Goal: Transaction & Acquisition: Obtain resource

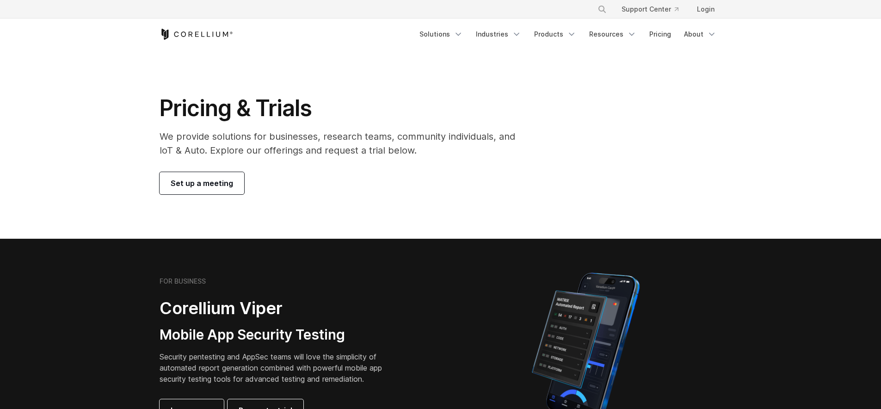
click at [398, 191] on div "Set up a meeting" at bounding box center [344, 183] width 368 height 22
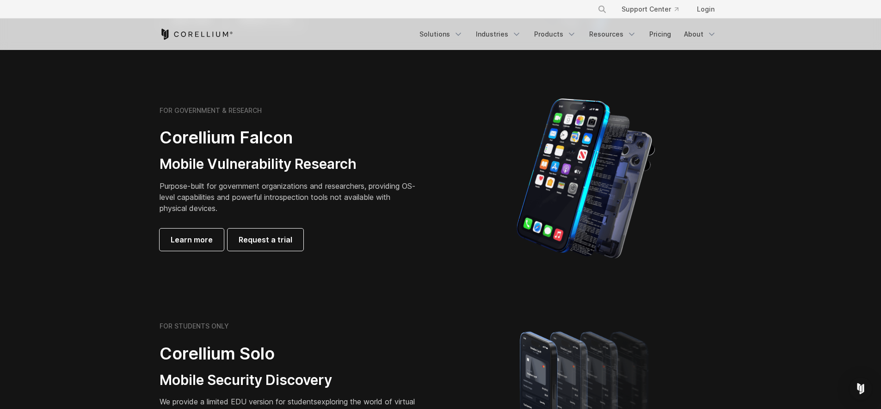
scroll to position [673, 0]
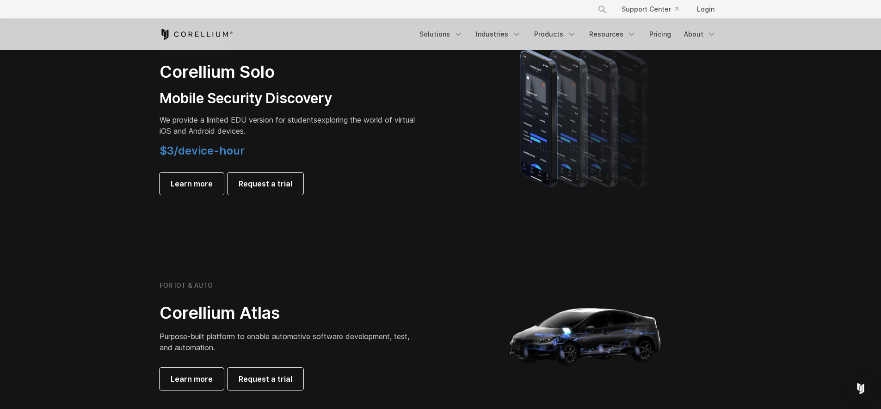
click at [420, 282] on div "FOR IOT & AUTO Corellium Atlas Purpose-built platform to enable automotive soft…" at bounding box center [295, 335] width 290 height 109
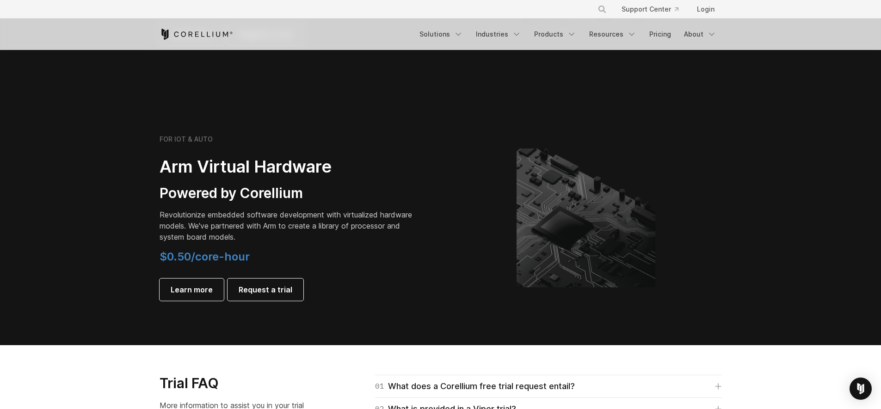
scroll to position [991, 0]
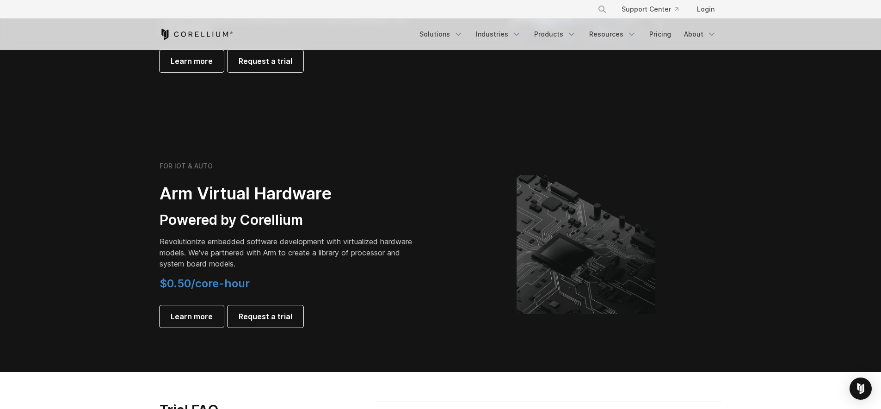
click at [361, 243] on p "Revolutionize embedded software development with virtualized hardware models. W…" at bounding box center [289, 252] width 259 height 33
click at [398, 272] on div "FOR IOT & AUTO Arm Virtual Hardware Powered by Corellium Revolutionize embedded…" at bounding box center [289, 245] width 259 height 166
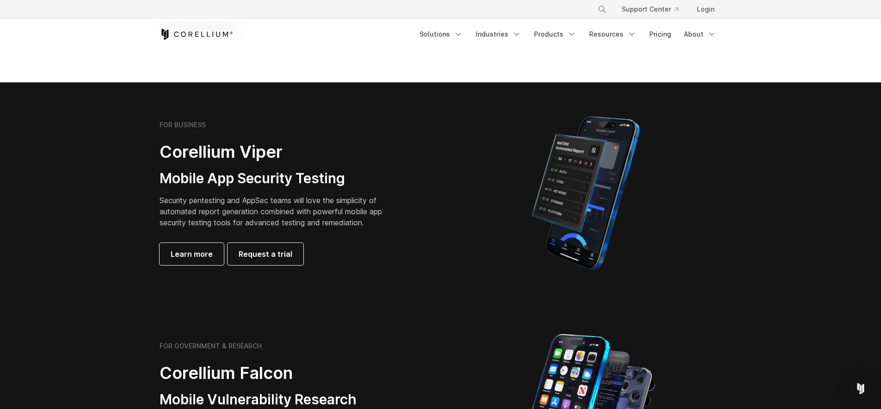
scroll to position [147, 0]
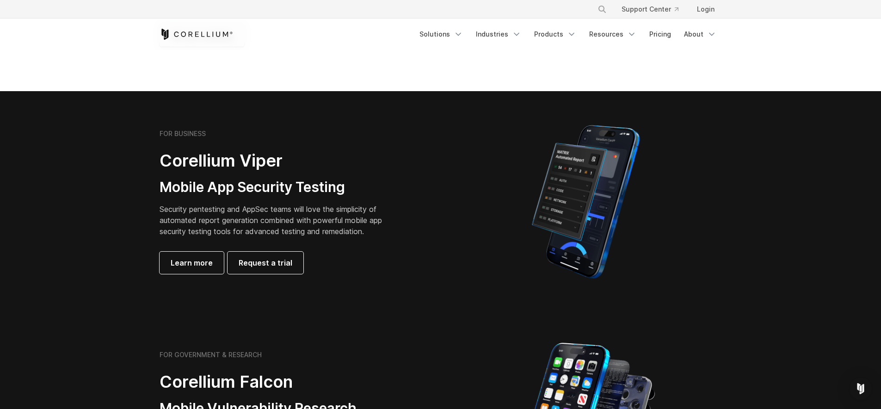
click at [379, 242] on div "FOR BUSINESS Corellium Viper Mobile App Security Testing Security pentesting an…" at bounding box center [289, 201] width 259 height 144
click at [282, 255] on link "Request a trial" at bounding box center [265, 263] width 76 height 22
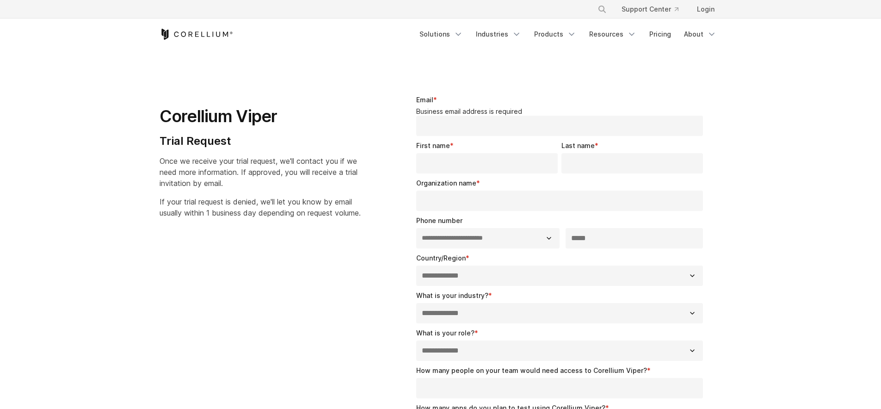
select select "**"
click at [304, 263] on div "**********" at bounding box center [440, 331] width 581 height 503
drag, startPoint x: 345, startPoint y: 253, endPoint x: 377, endPoint y: 290, distance: 48.2
